Goal: Find specific page/section: Find specific page/section

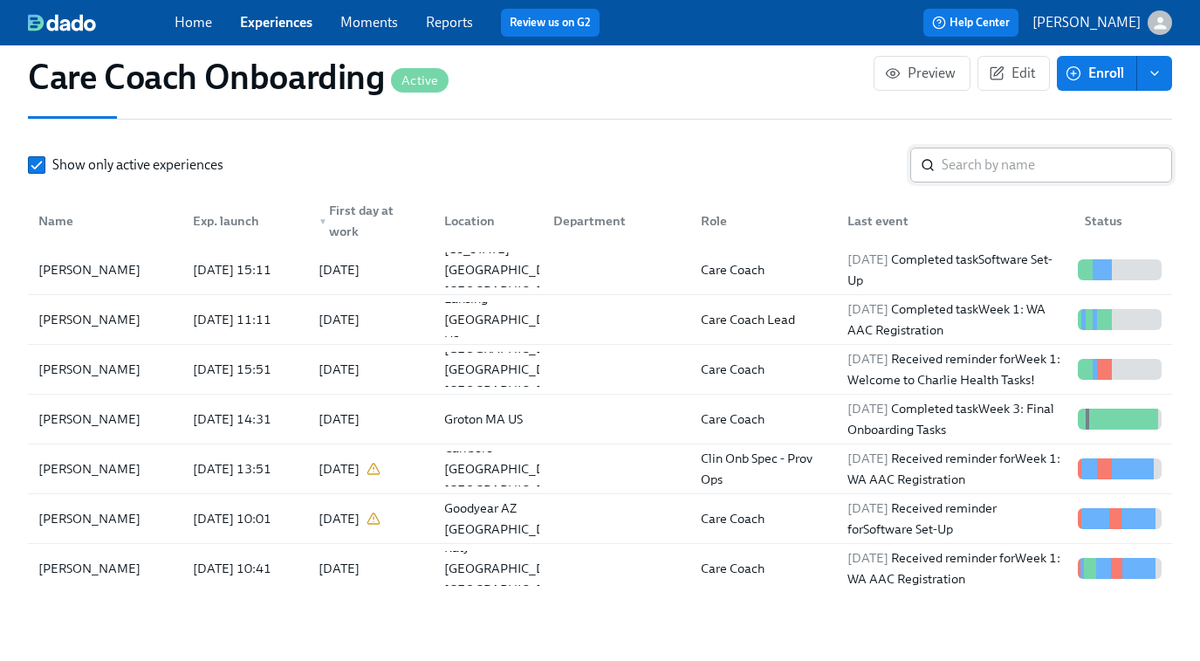
scroll to position [0, 4083]
click at [285, 9] on div "Home Experiences Moments Reports Review us on G2" at bounding box center [424, 23] width 499 height 28
click at [281, 18] on link "Experiences" at bounding box center [276, 22] width 72 height 17
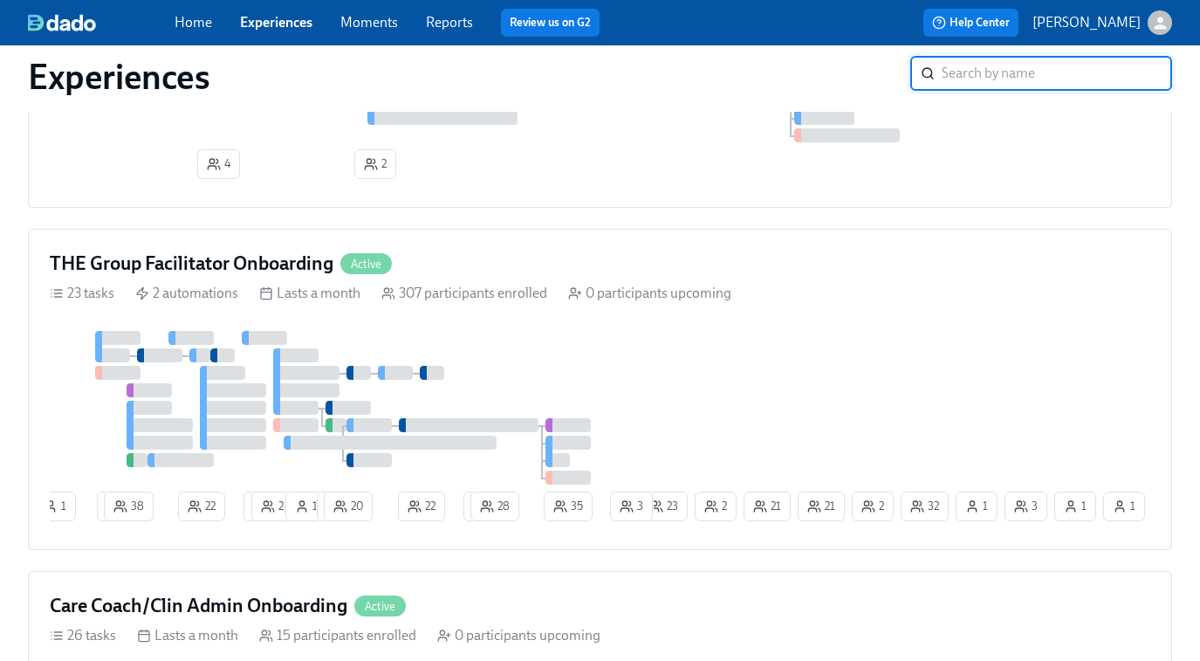
scroll to position [1019, 0]
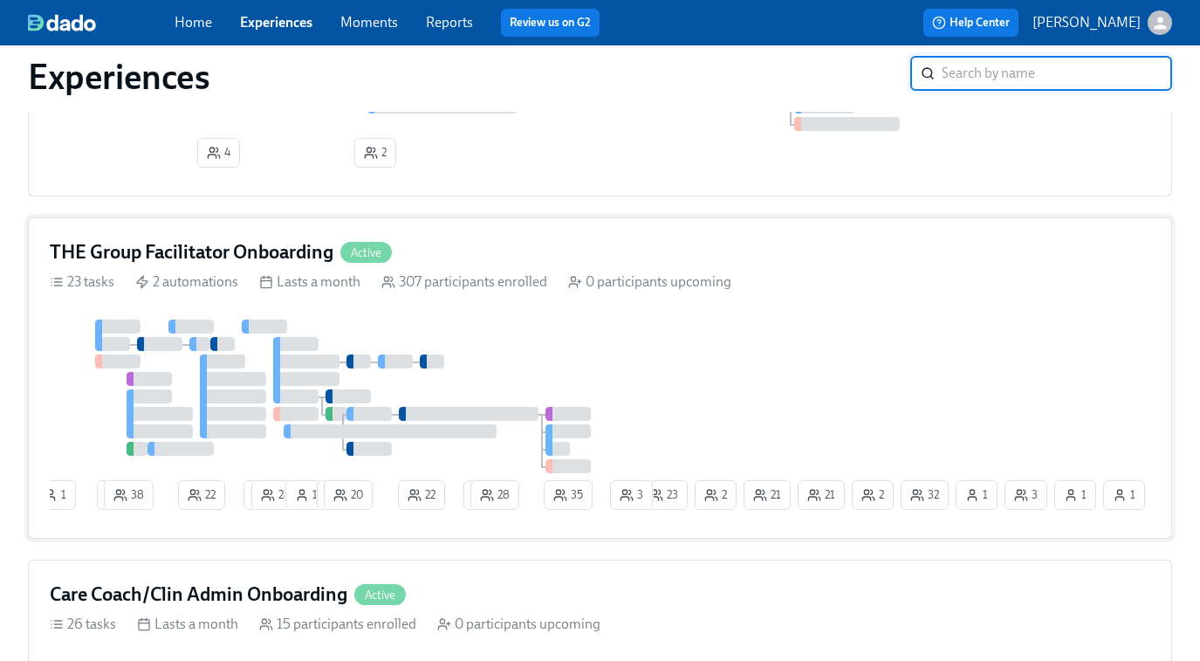
click at [564, 350] on div at bounding box center [343, 397] width 587 height 154
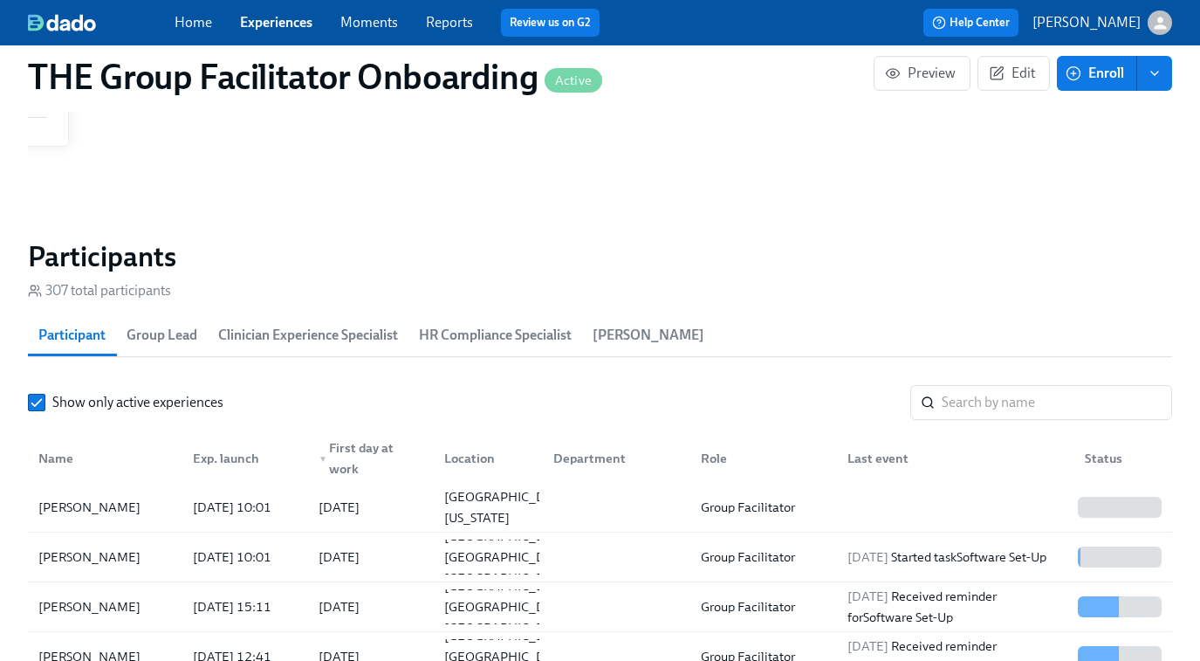
scroll to position [1426, 0]
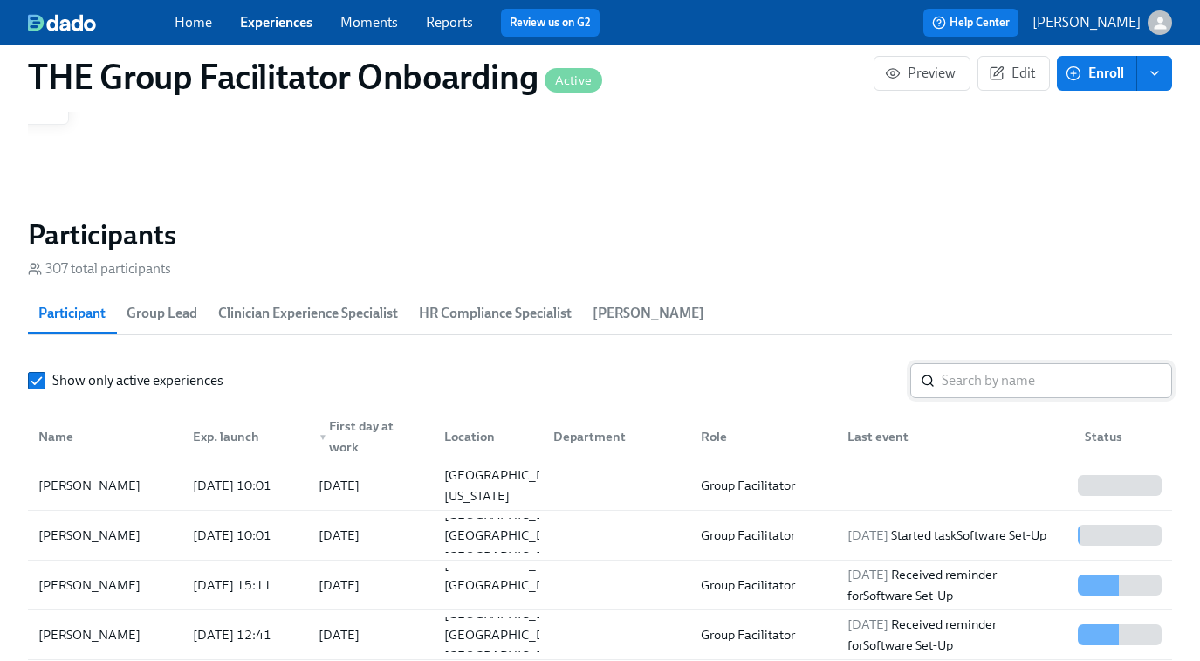
click at [976, 375] on input "search" at bounding box center [1057, 380] width 230 height 35
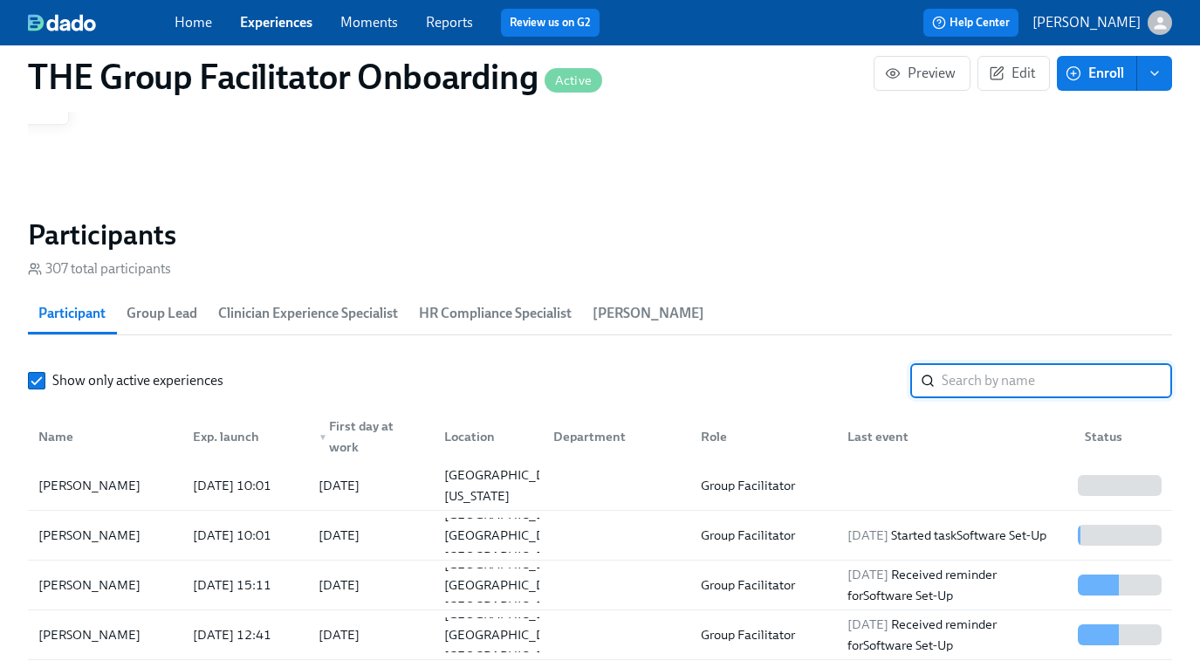
paste input "[PERSON_NAME]"
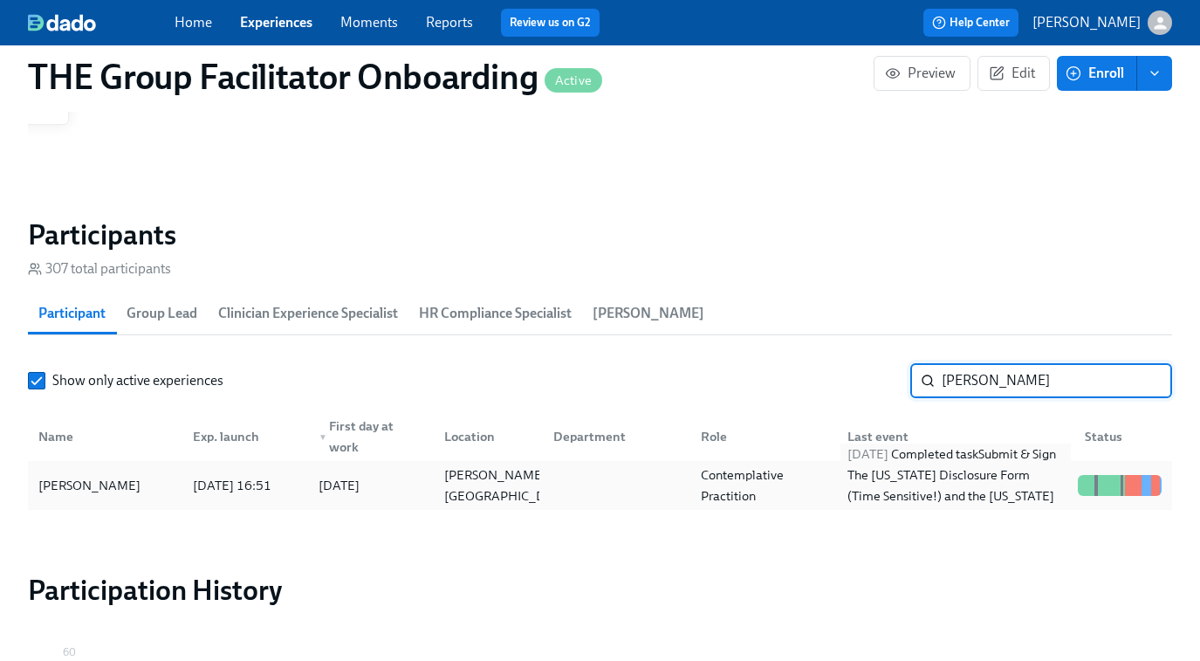
type input "[PERSON_NAME]"
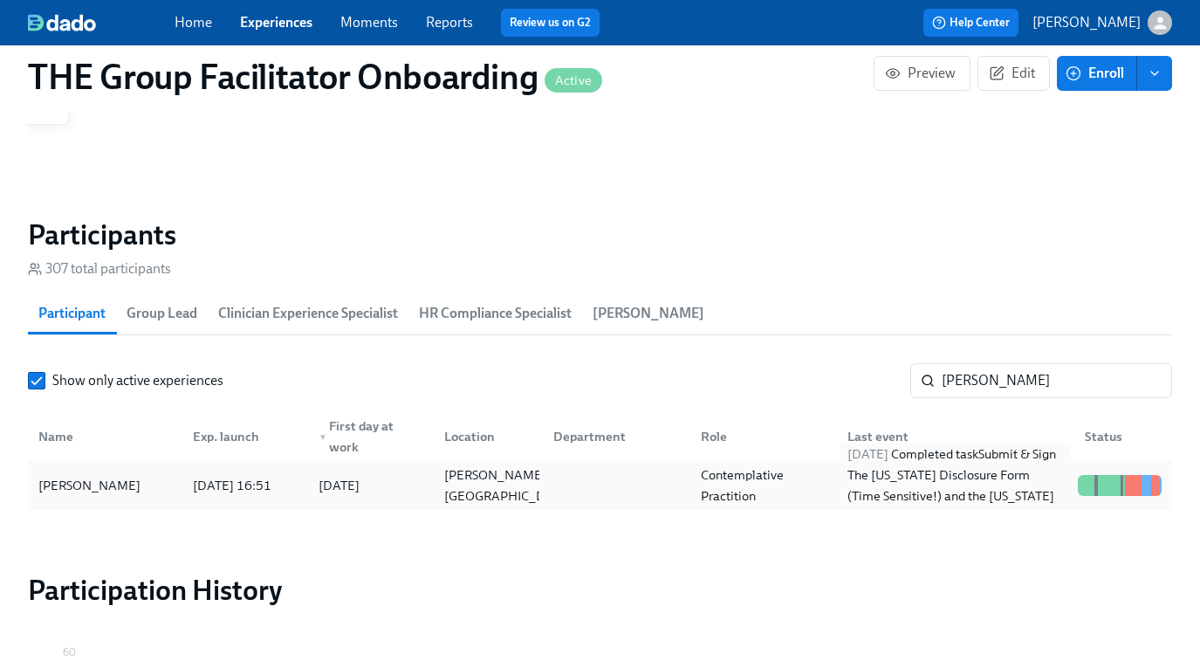
click at [955, 472] on div "[DATE] Completed task Submit & Sign The [US_STATE] Disclosure Form (Time Sensit…" at bounding box center [956, 485] width 230 height 84
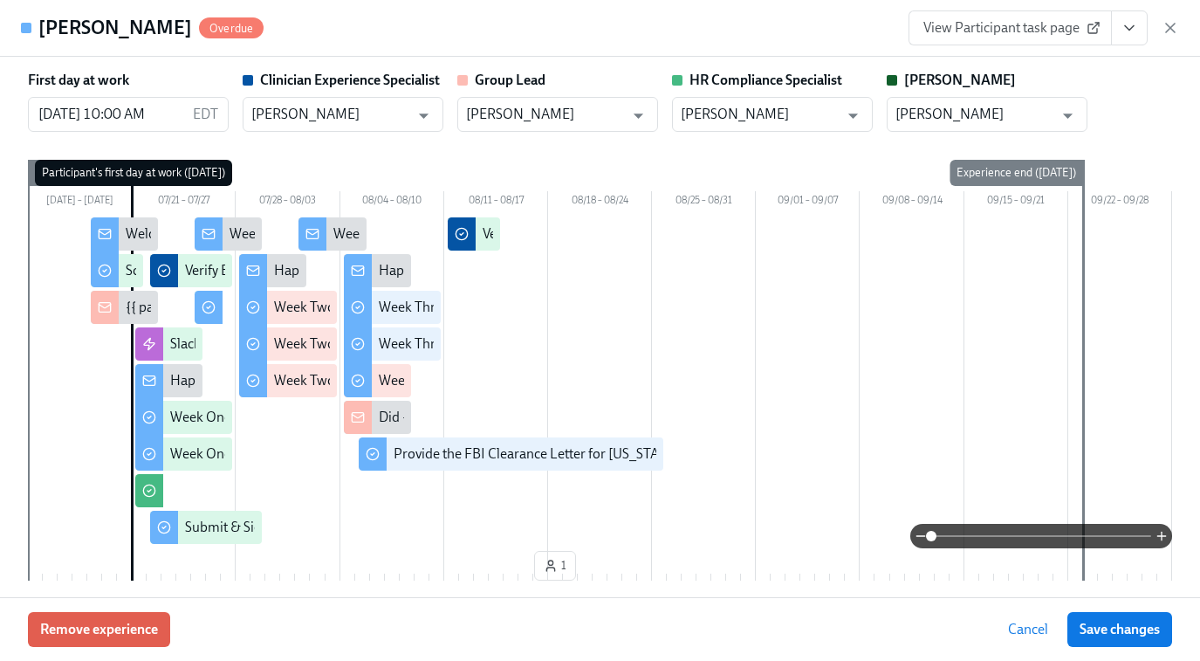
click at [1041, 35] on span "View Participant task page" at bounding box center [1011, 27] width 174 height 17
